Goal: Transaction & Acquisition: Subscribe to service/newsletter

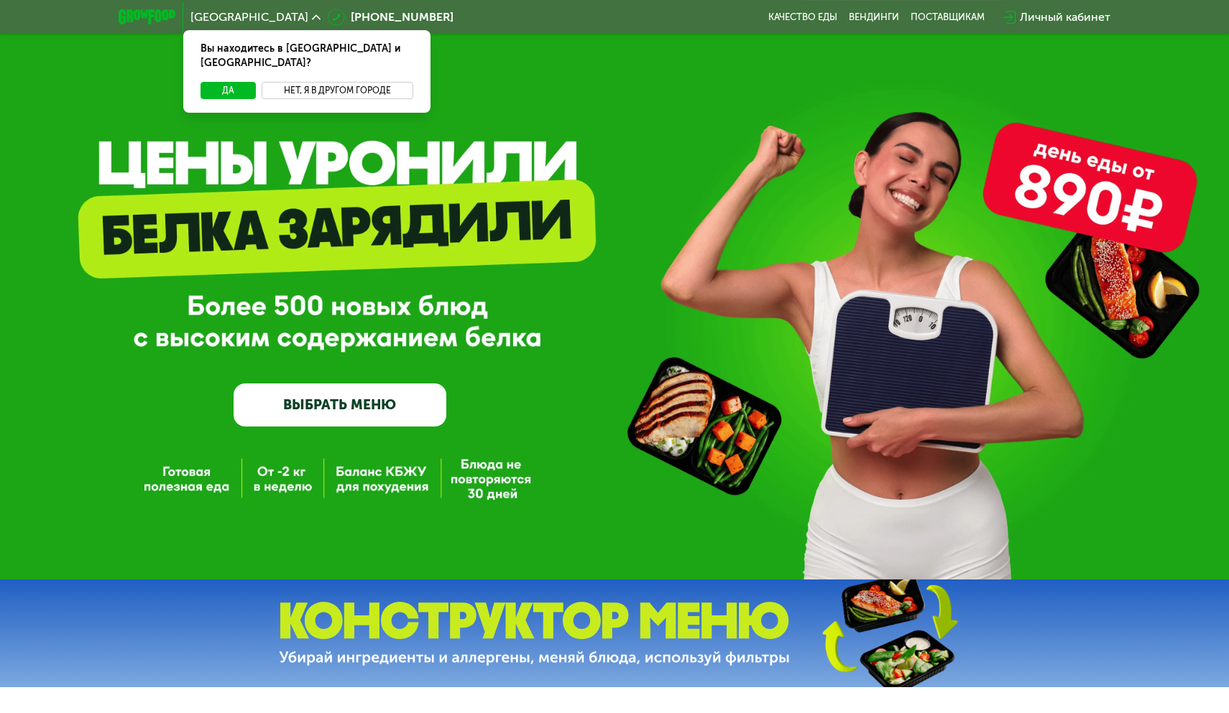
click at [331, 82] on button "Нет, я в другом городе" at bounding box center [338, 90] width 152 height 17
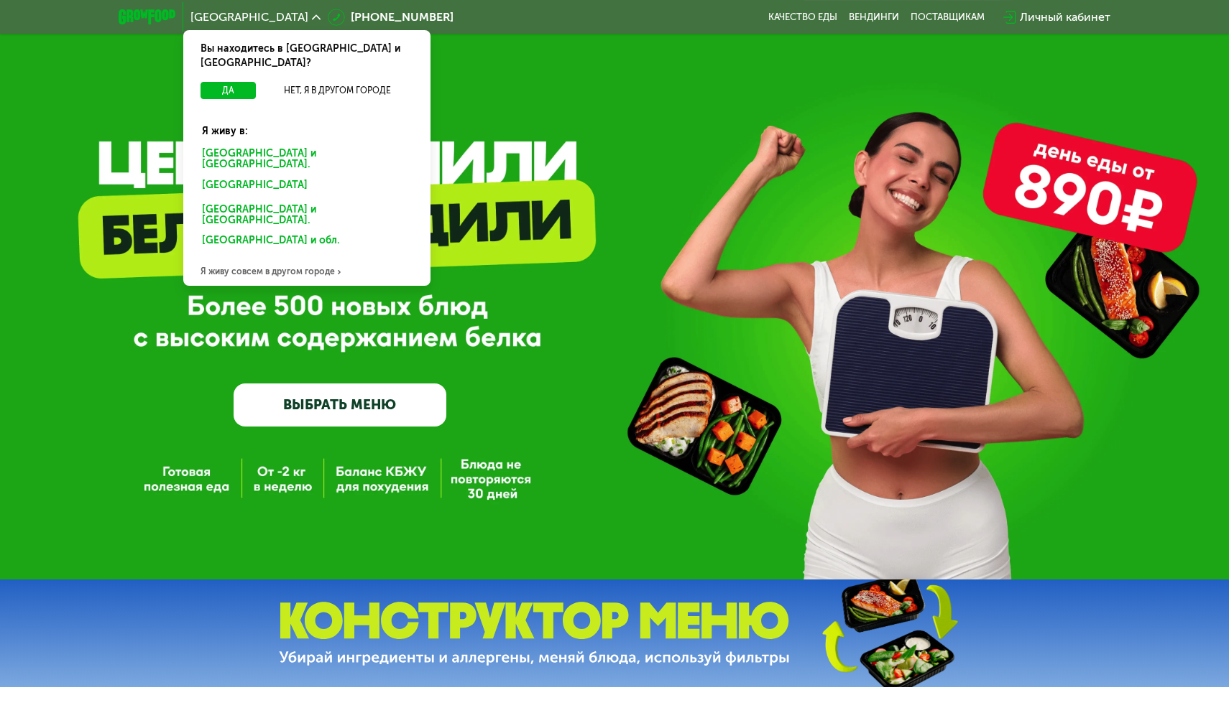
click at [260, 176] on div "Санкт-Петербурге и обл." at bounding box center [304, 187] width 224 height 23
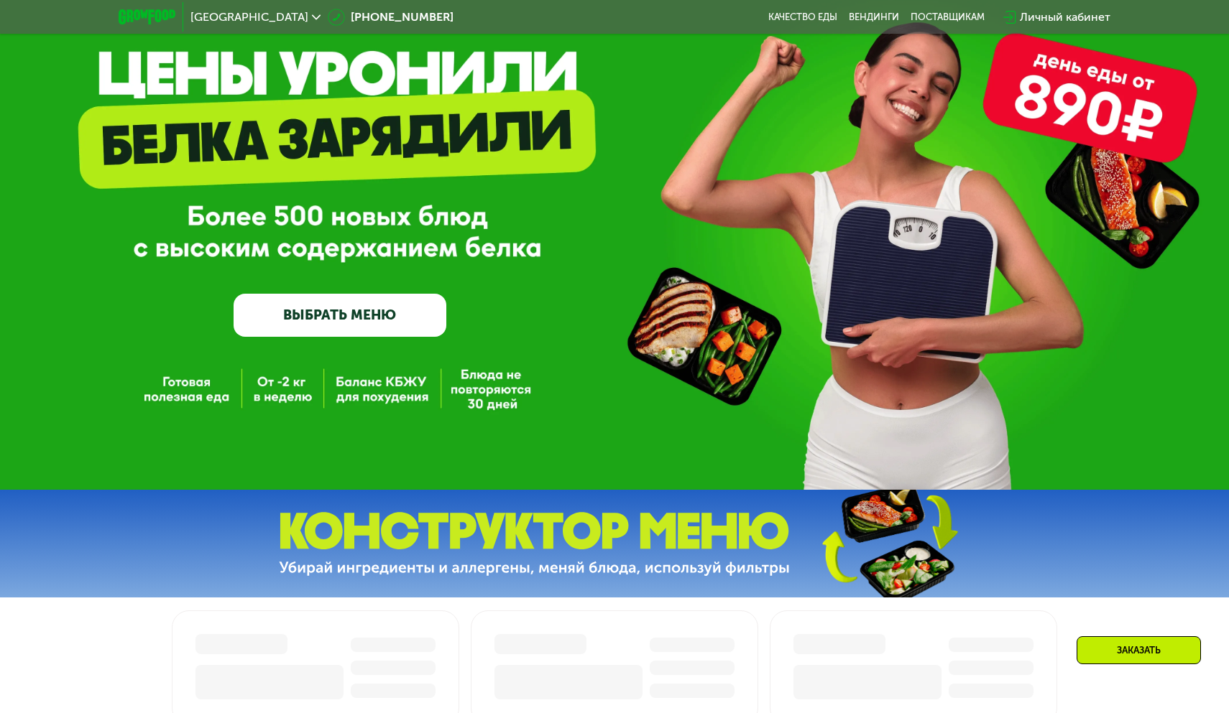
click at [357, 325] on link "ВЫБРАТЬ МЕНЮ" at bounding box center [339, 315] width 213 height 42
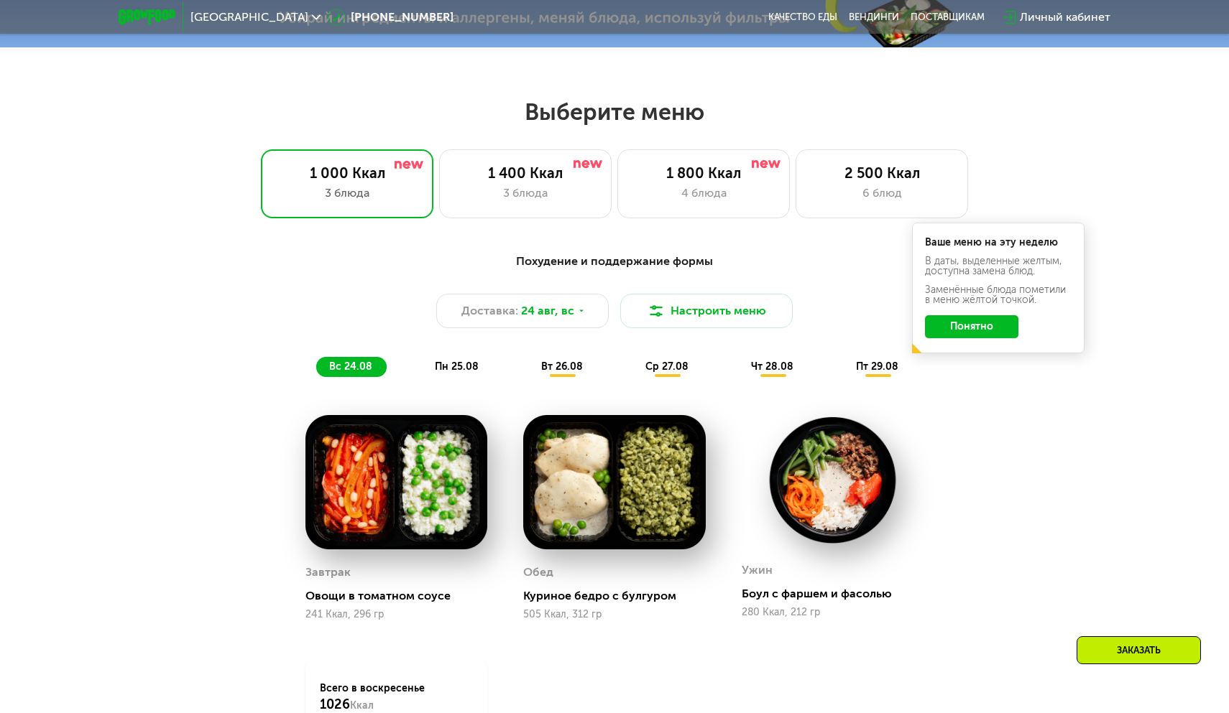
scroll to position [704, 0]
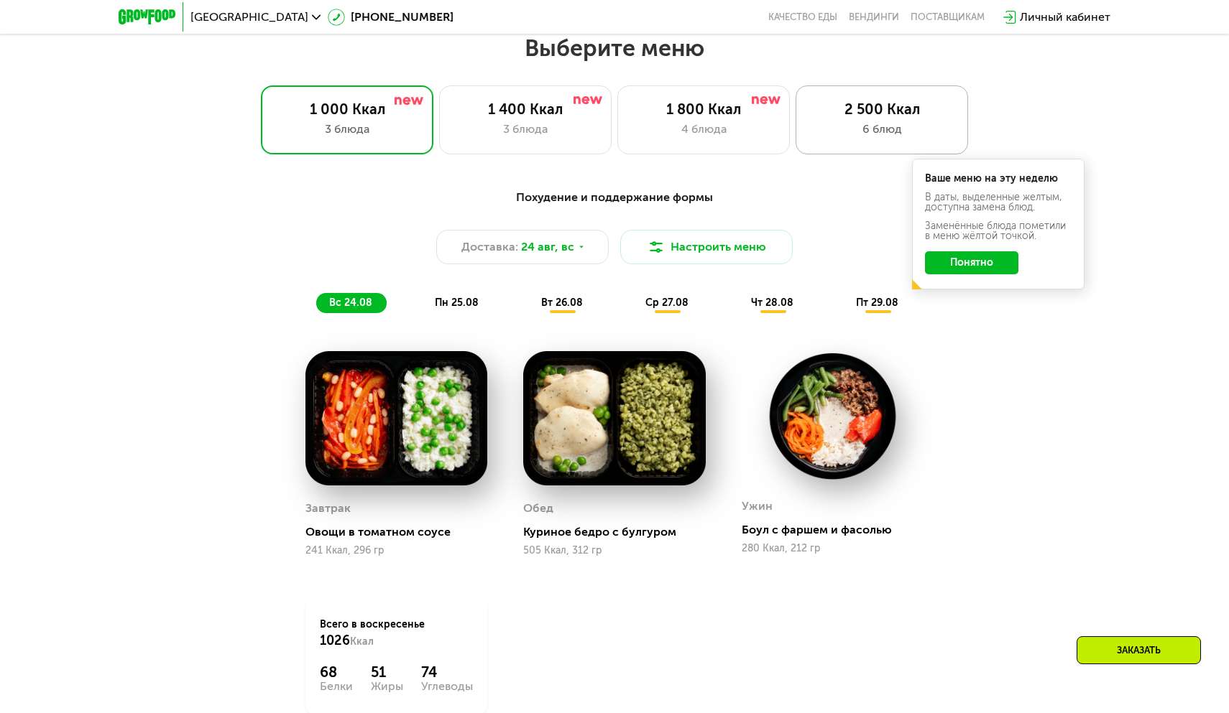
click at [875, 124] on div "6 блюд" at bounding box center [881, 129] width 142 height 17
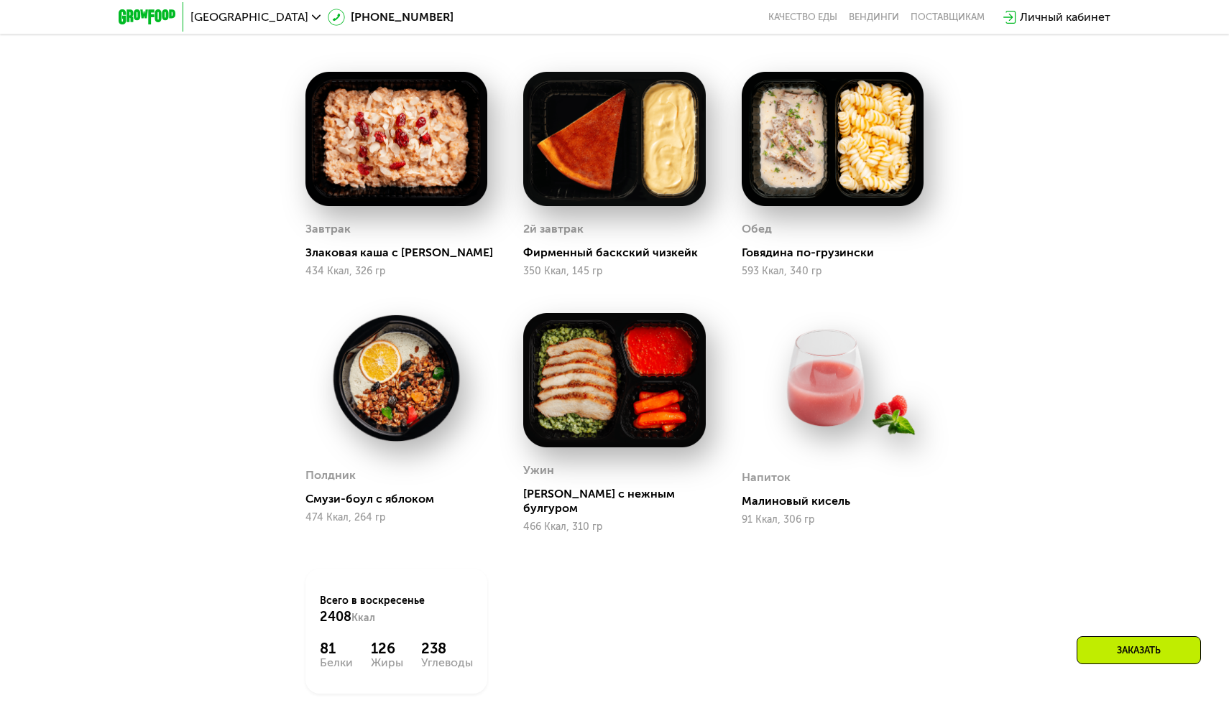
scroll to position [980, 0]
